Goal: Information Seeking & Learning: Learn about a topic

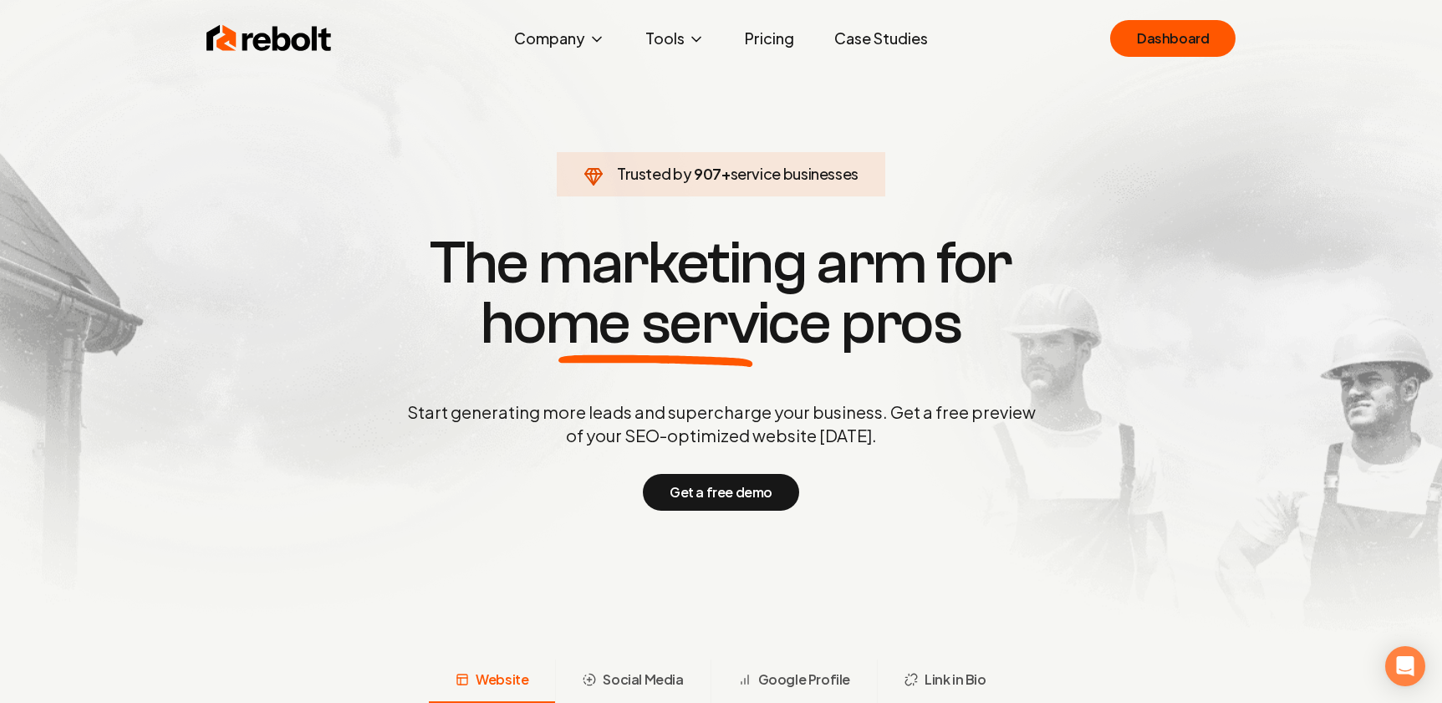
click at [845, 31] on link "Case Studies" at bounding box center [881, 38] width 120 height 33
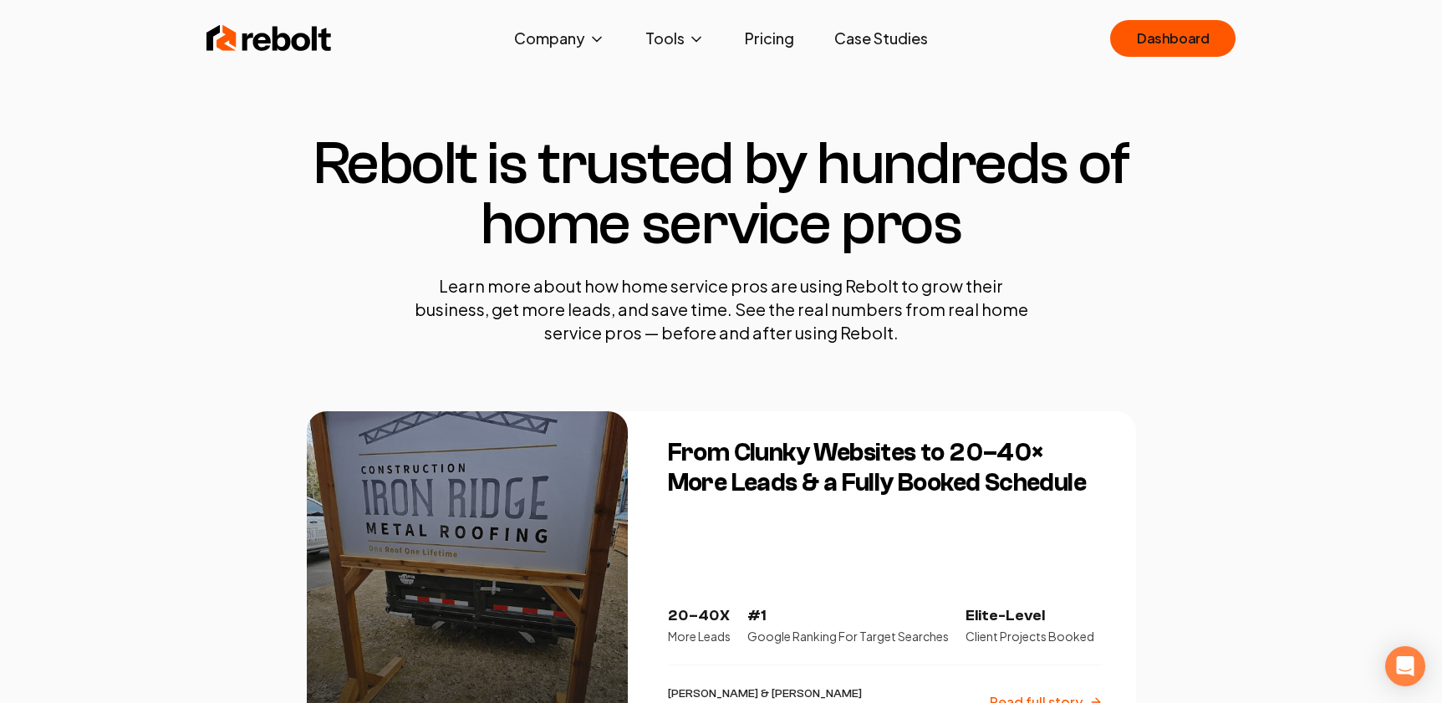
click at [844, 489] on h3 "From Clunky Websites to 20–40× More Leads & a Fully Booked Schedule" at bounding box center [885, 468] width 435 height 60
